Goal: Transaction & Acquisition: Purchase product/service

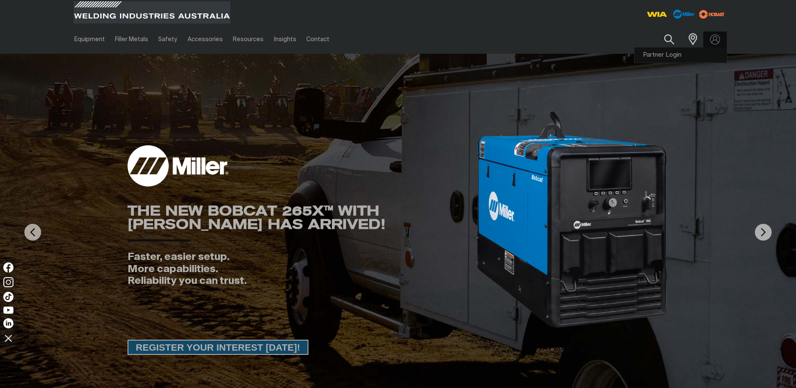
click at [680, 57] on link "Partner Login" at bounding box center [681, 55] width 92 height 16
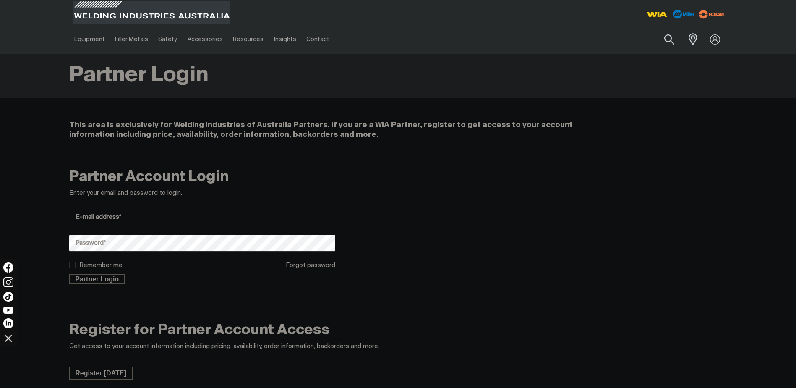
type input "[PERSON_NAME][EMAIL_ADDRESS][PERSON_NAME][DOMAIN_NAME]"
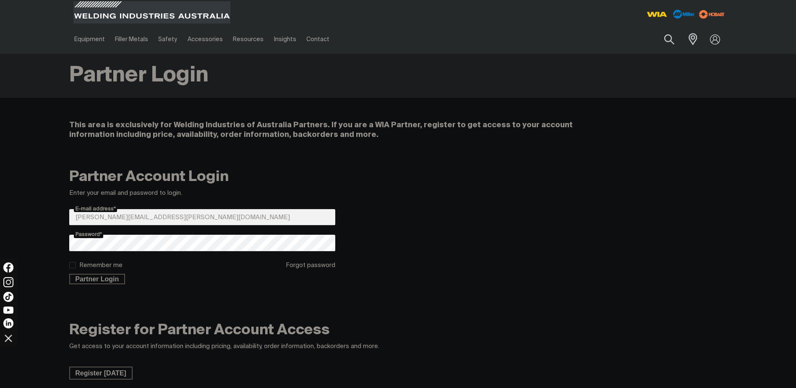
click at [74, 265] on input "Remember me" at bounding box center [71, 264] width 5 height 5
checkbox input "true"
click at [92, 277] on span "Partner Login" at bounding box center [97, 279] width 55 height 11
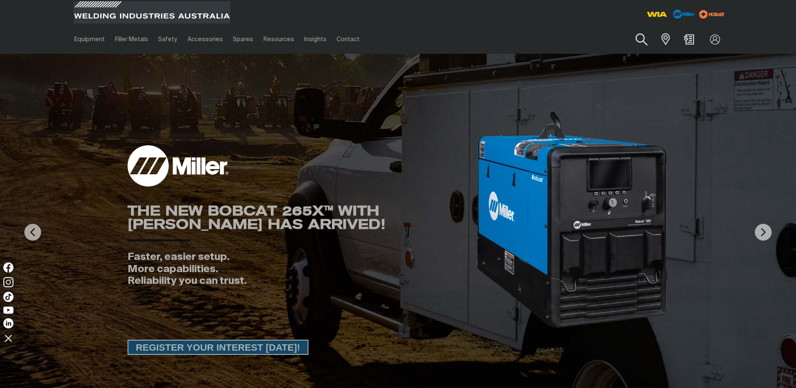
click at [643, 37] on button "Search products" at bounding box center [642, 40] width 34 height 24
click at [580, 33] on input "Search" at bounding box center [590, 39] width 129 height 19
paste input "WFL020"
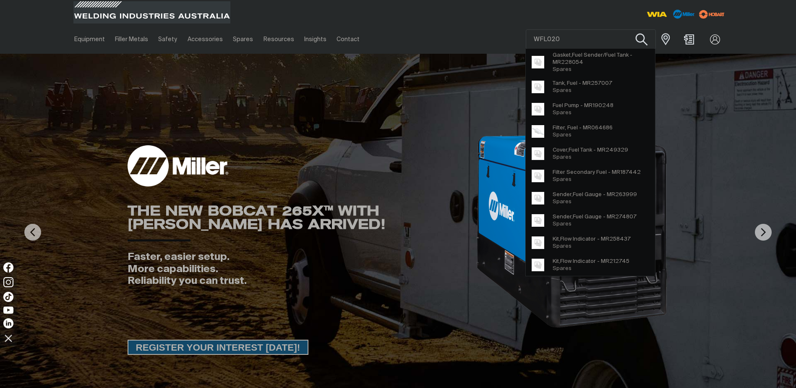
type input "WFL020"
click at [641, 39] on button "Search products" at bounding box center [642, 40] width 34 height 24
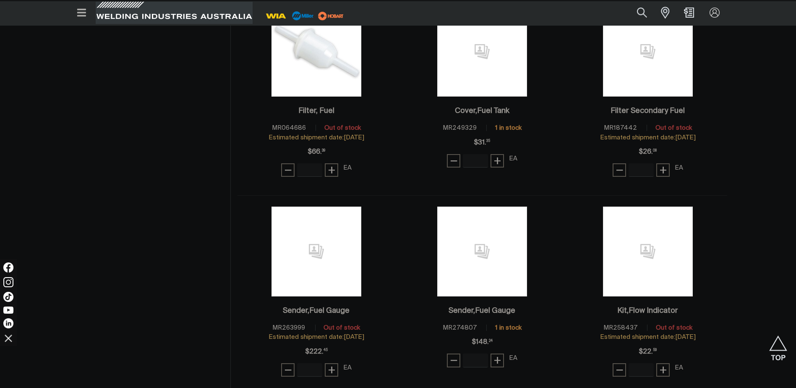
scroll to position [378, 0]
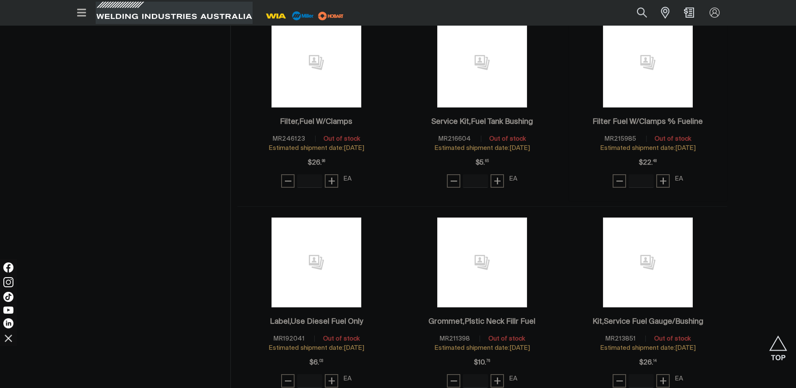
scroll to position [1385, 0]
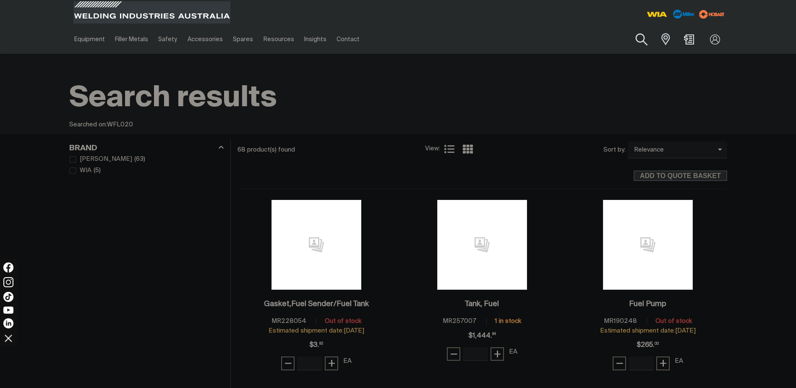
drag, startPoint x: 642, startPoint y: 40, endPoint x: 630, endPoint y: 44, distance: 12.6
click at [642, 41] on button "Search products" at bounding box center [642, 40] width 34 height 24
click at [564, 36] on input "WFL020" at bounding box center [590, 39] width 129 height 19
click at [642, 37] on button "Search products" at bounding box center [642, 40] width 34 height 24
drag, startPoint x: 566, startPoint y: 38, endPoint x: 473, endPoint y: 31, distance: 93.9
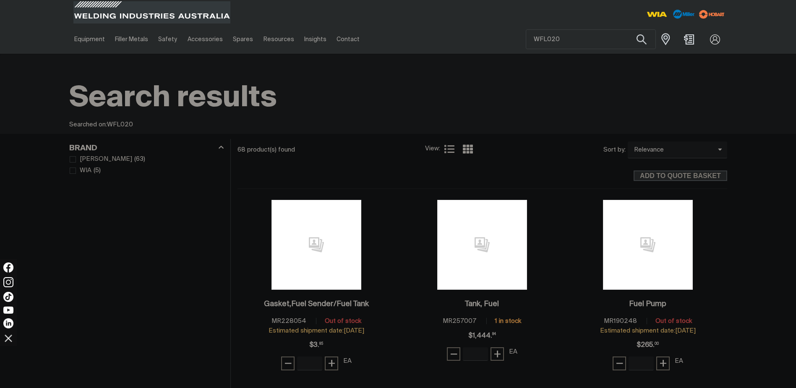
click at [473, 31] on div "Equipment Stick Welders TIG Welders MIG Welders Multi-Process Welders Engine Dr…" at bounding box center [398, 39] width 658 height 29
type input "w 64"
click at [627, 29] on button "Search products" at bounding box center [641, 39] width 29 height 20
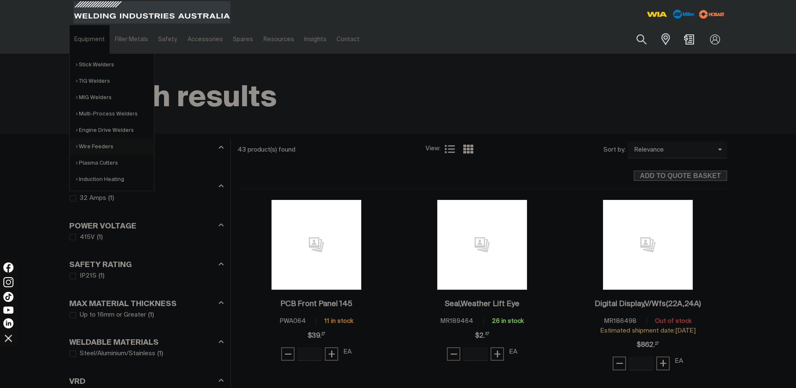
click at [103, 143] on link "Wire Feeders" at bounding box center [115, 147] width 78 height 16
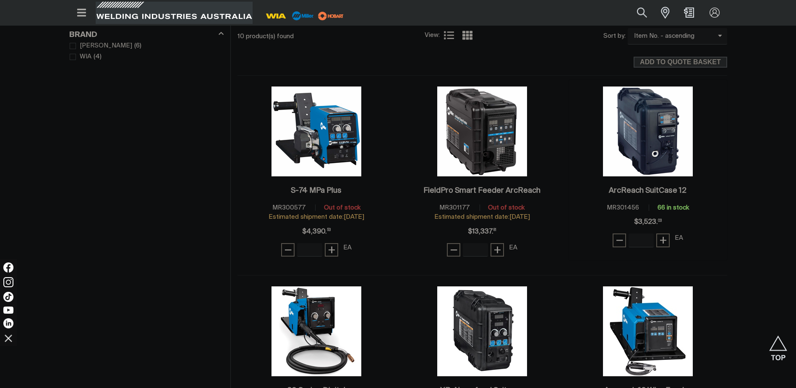
scroll to position [462, 0]
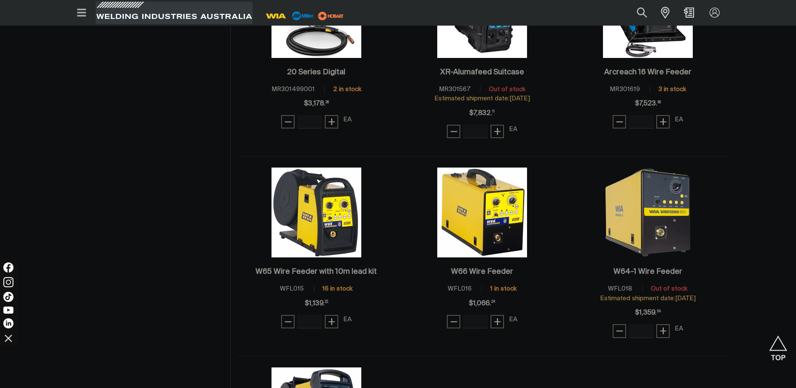
scroll to position [714, 0]
